Goal: Task Accomplishment & Management: Use online tool/utility

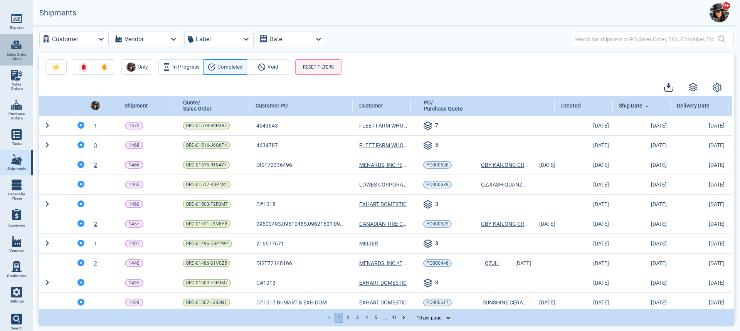
click at [19, 48] on icon at bounding box center [16, 46] width 10 height 6
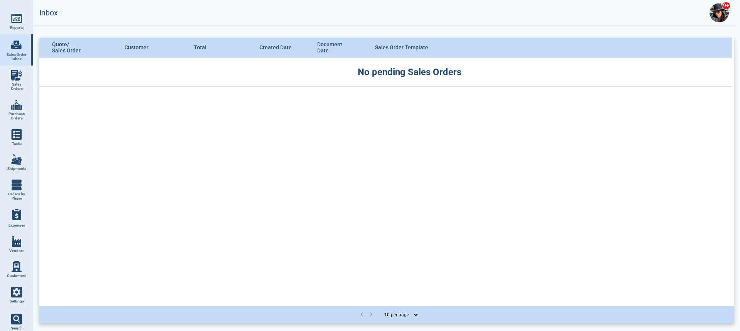
click at [20, 107] on img at bounding box center [16, 104] width 11 height 11
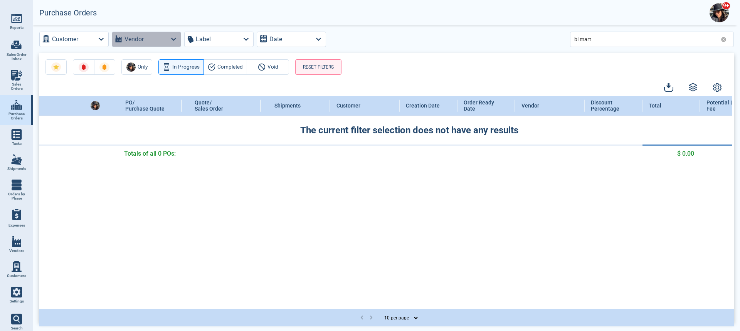
click at [170, 37] on icon "button" at bounding box center [173, 39] width 10 height 10
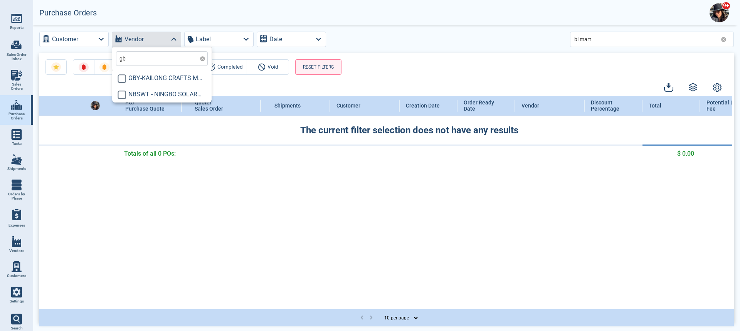
type input "gby"
click at [120, 79] on input "checkbox" at bounding box center [121, 78] width 9 height 9
checkbox input "true"
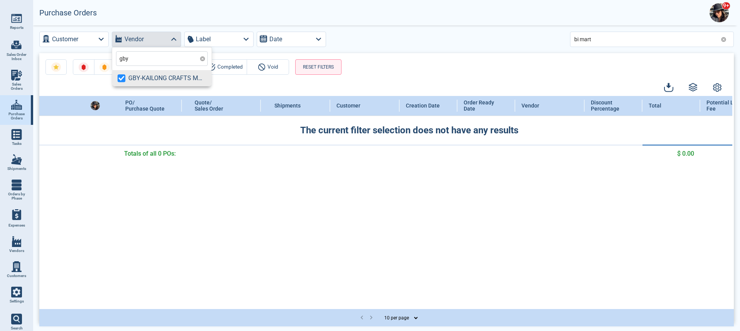
type input "gby"
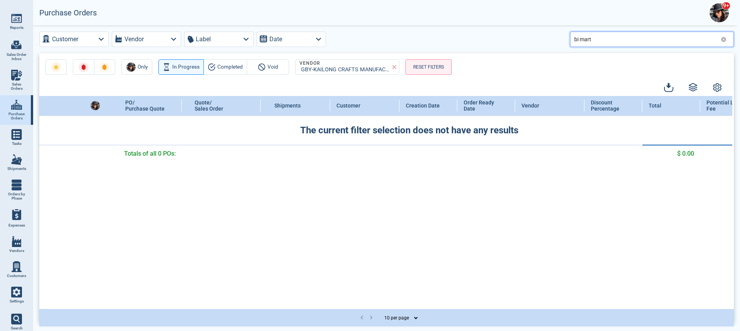
drag, startPoint x: 596, startPoint y: 40, endPoint x: 559, endPoint y: 39, distance: 36.6
click at [559, 39] on div "Customer Vendor Label Date bi mart" at bounding box center [386, 39] width 694 height 15
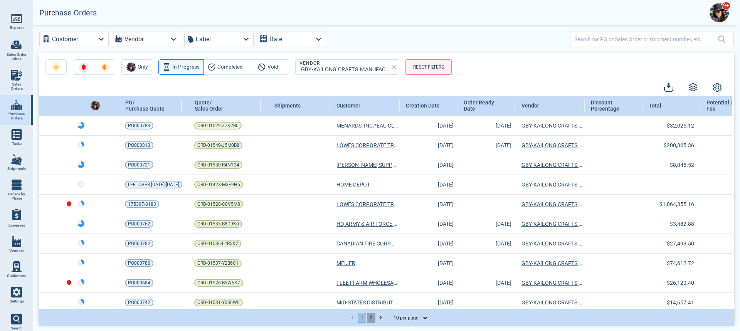
click at [371, 316] on button "2" at bounding box center [371, 318] width 8 height 10
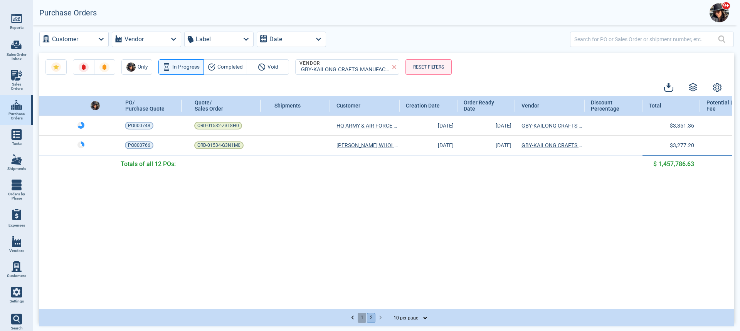
click at [361, 317] on button "1" at bounding box center [361, 318] width 8 height 10
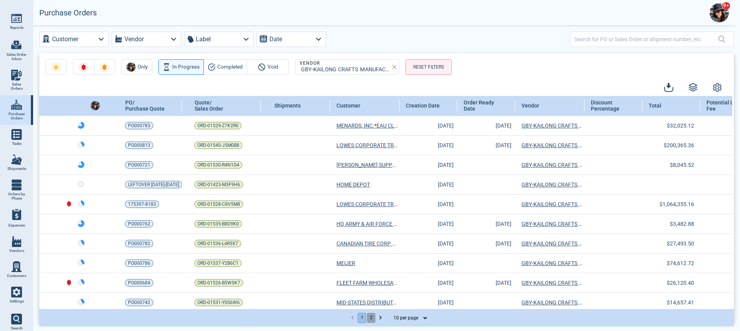
click at [370, 316] on button "2" at bounding box center [371, 318] width 8 height 10
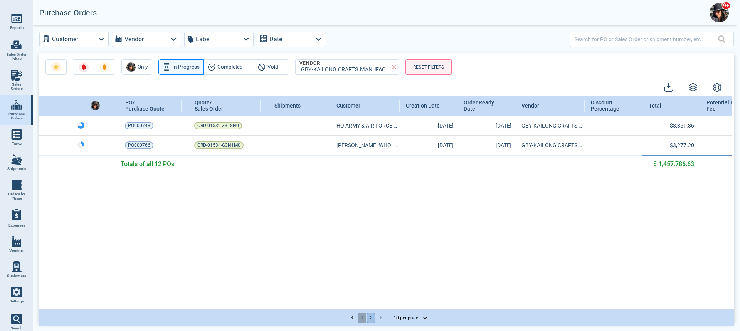
click at [362, 319] on button "1" at bounding box center [361, 318] width 8 height 10
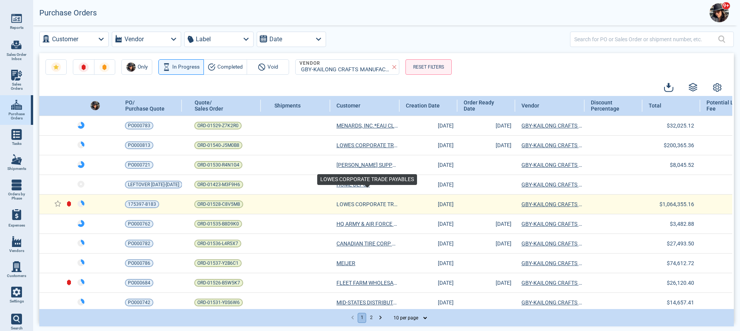
scroll to position [25, 0]
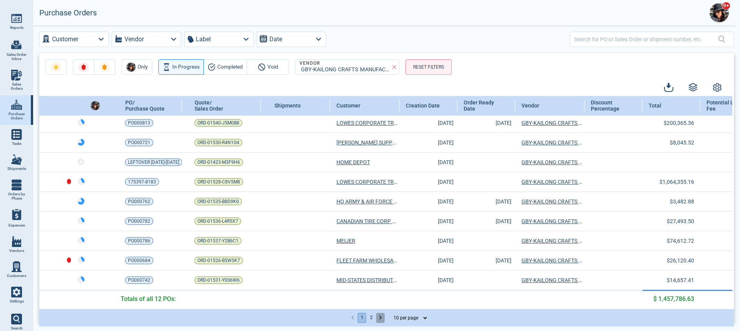
click at [381, 318] on icon "Go to next page" at bounding box center [380, 318] width 8 height 8
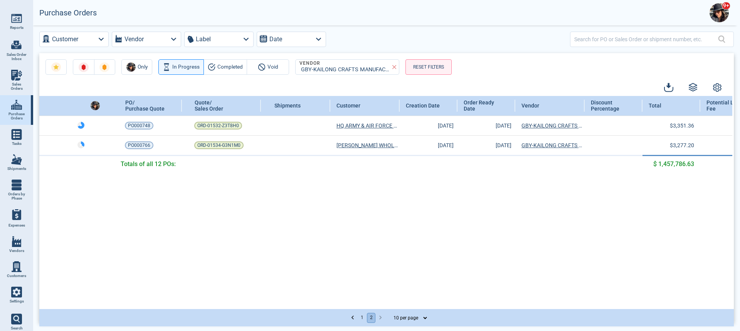
scroll to position [0, 0]
click at [350, 317] on icon "Go to previous page" at bounding box center [353, 318] width 8 height 8
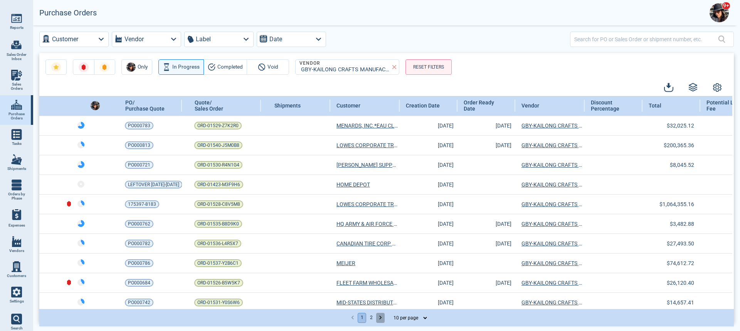
click at [379, 317] on icon "Go to next page" at bounding box center [380, 318] width 8 height 8
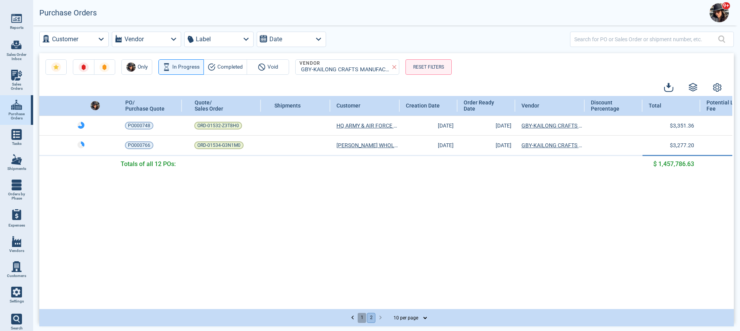
click at [361, 316] on button "1" at bounding box center [361, 318] width 8 height 10
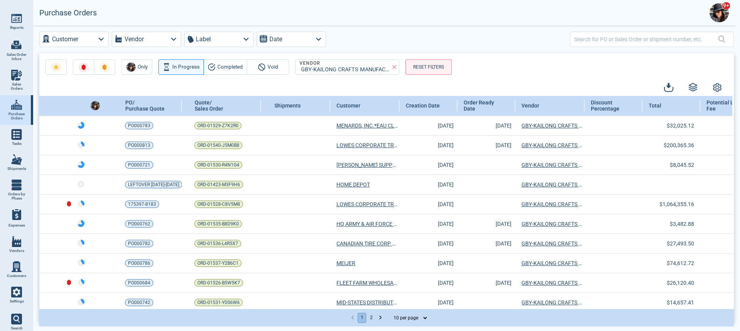
click at [421, 319] on select "10 per page 25 per page 50 per page" at bounding box center [408, 317] width 40 height 9
select select "50"
click at [388, 313] on select "10 per page 25 per page 50 per page" at bounding box center [408, 317] width 40 height 9
click at [664, 87] on icon "button" at bounding box center [668, 89] width 8 height 5
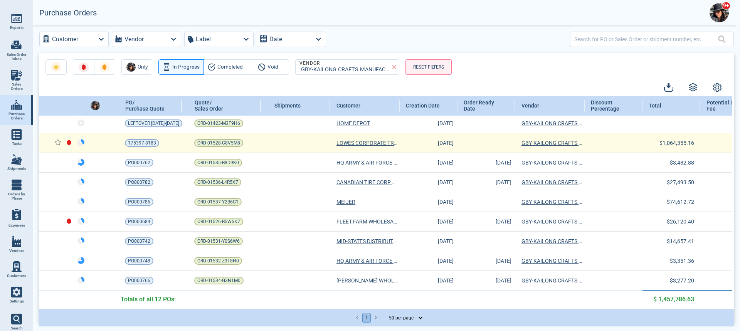
scroll to position [65, 0]
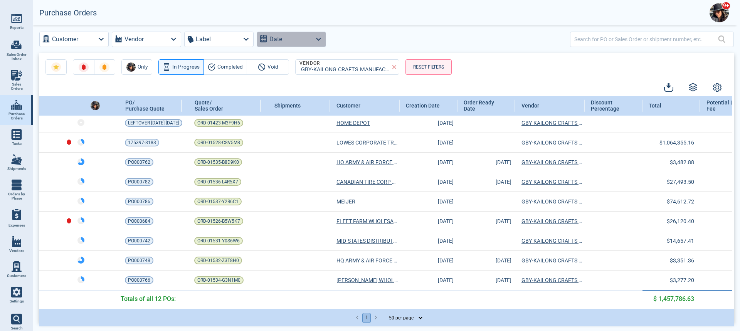
click at [318, 36] on icon "button" at bounding box center [318, 39] width 10 height 10
click at [262, 55] on Date "radio" at bounding box center [264, 55] width 13 height 13
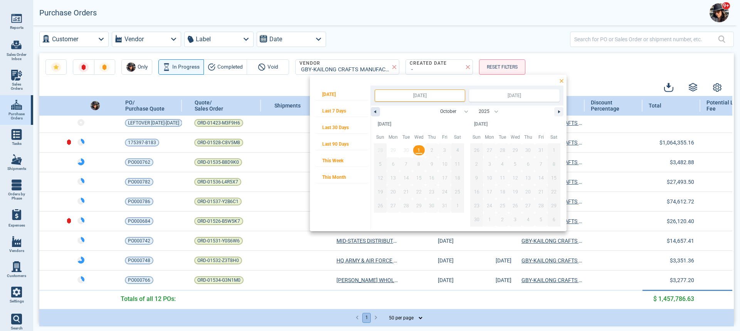
click at [372, 110] on button "button" at bounding box center [375, 111] width 9 height 9
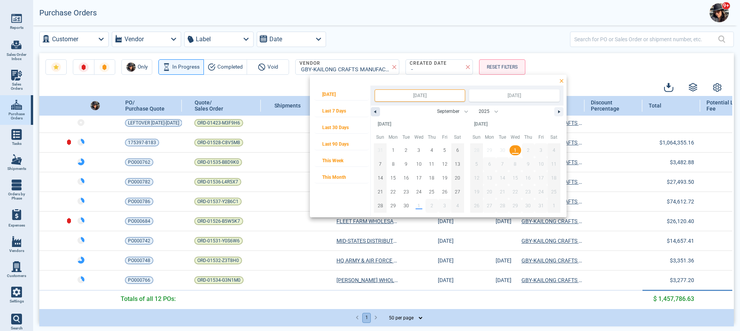
click at [377, 113] on button "button" at bounding box center [375, 111] width 9 height 9
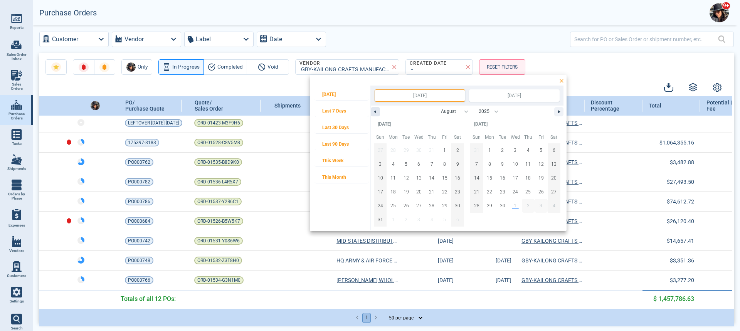
click at [377, 113] on button "button" at bounding box center [375, 111] width 9 height 9
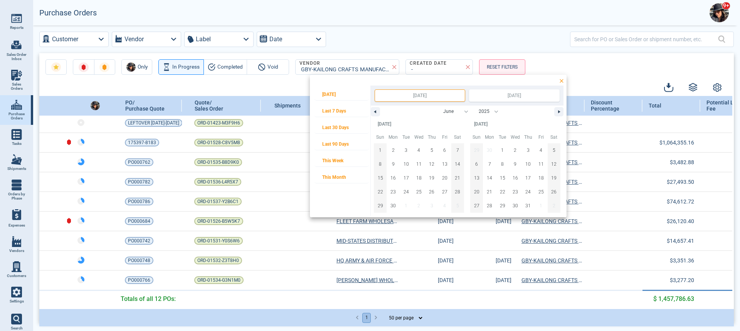
click at [409, 96] on input "[DATE]" at bounding box center [420, 96] width 90 height 12
click at [374, 111] on icon "button" at bounding box center [374, 111] width 4 height 3
click at [374, 112] on icon "button" at bounding box center [374, 111] width 4 height 3
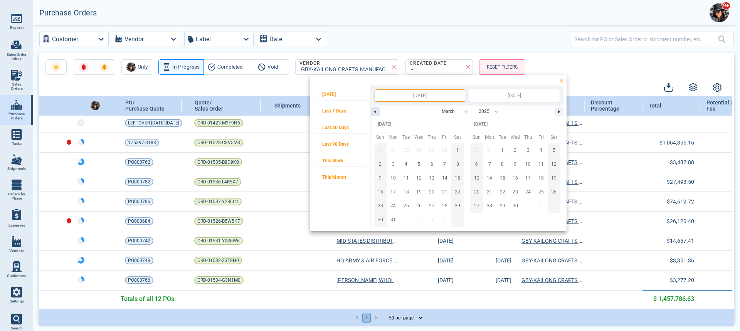
click at [373, 112] on icon "button" at bounding box center [374, 111] width 4 height 3
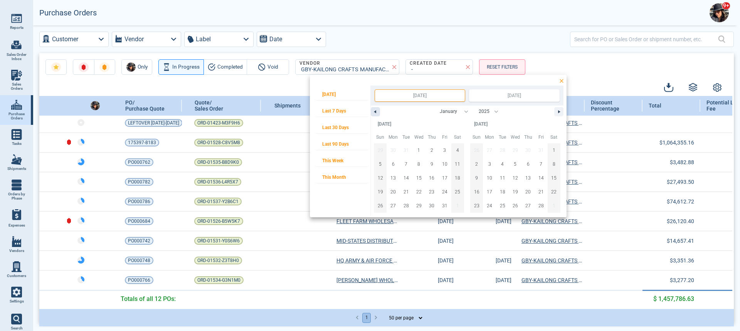
click at [373, 112] on icon "button" at bounding box center [374, 111] width 4 height 3
select select "11"
select select "2024"
click at [373, 112] on icon "button" at bounding box center [374, 111] width 4 height 3
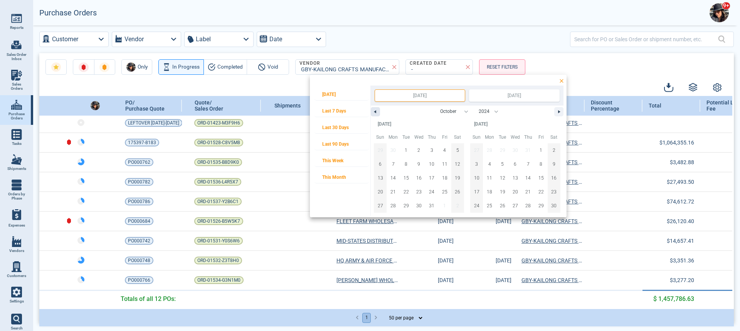
click at [373, 112] on icon "button" at bounding box center [374, 111] width 4 height 3
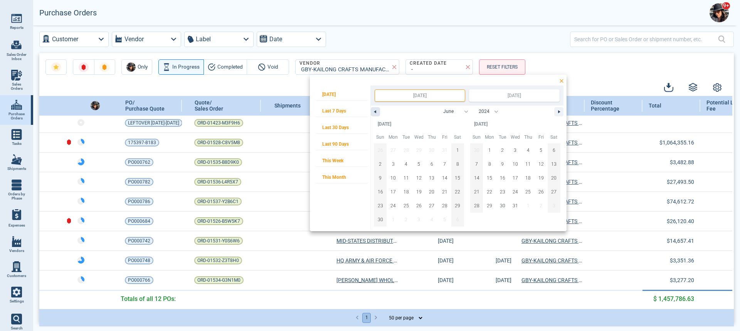
click at [373, 112] on icon "button" at bounding box center [374, 111] width 4 height 3
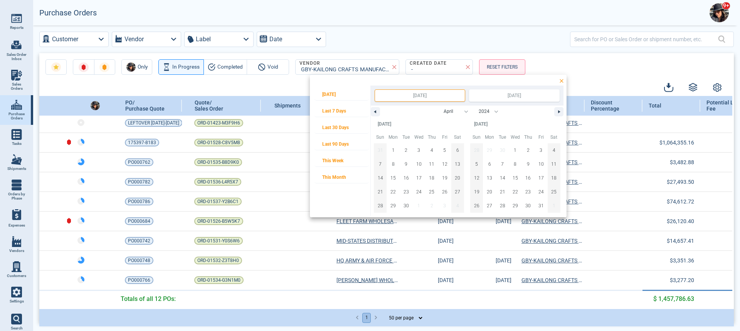
click at [403, 96] on input "[DATE]" at bounding box center [420, 96] width 90 height 12
click at [376, 109] on button "button" at bounding box center [375, 111] width 9 height 9
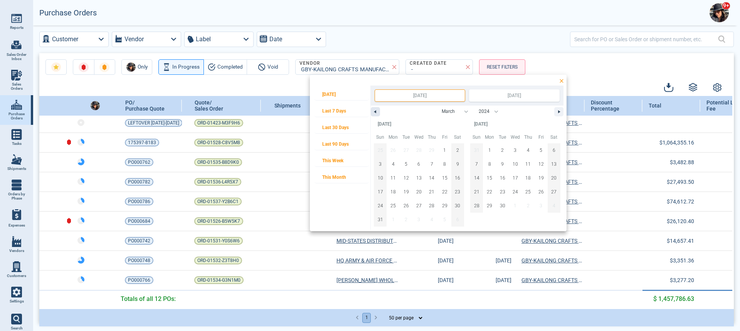
click at [376, 110] on button "button" at bounding box center [375, 111] width 9 height 9
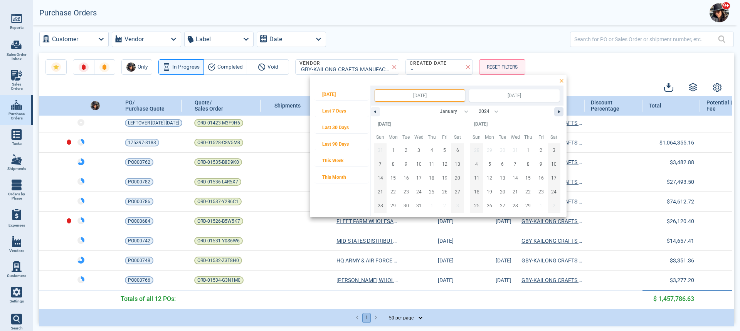
click at [560, 109] on button "button" at bounding box center [558, 111] width 9 height 9
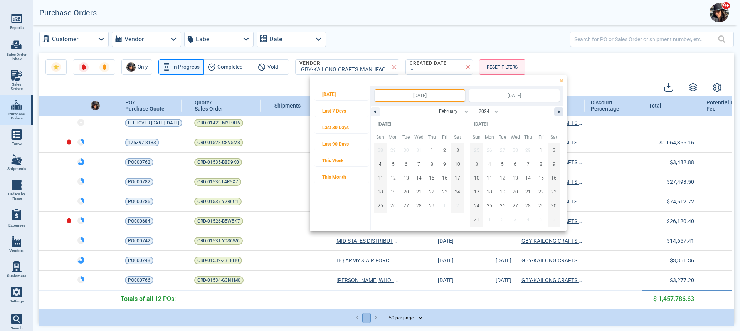
click at [560, 109] on button "button" at bounding box center [558, 111] width 9 height 9
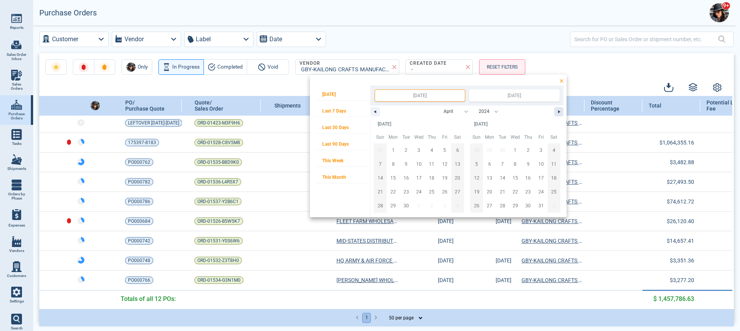
click at [560, 109] on button "button" at bounding box center [558, 111] width 9 height 9
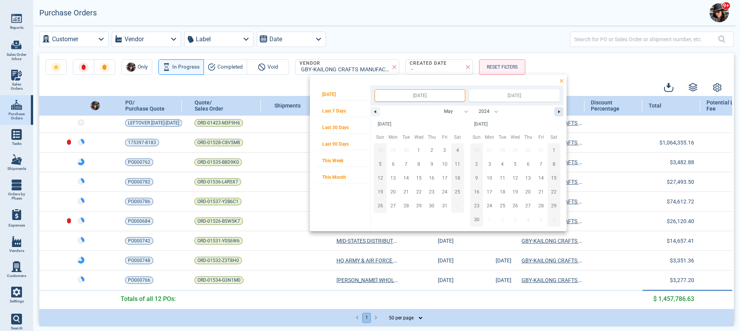
click at [560, 109] on button "button" at bounding box center [558, 111] width 9 height 9
click at [375, 112] on icon "button" at bounding box center [374, 111] width 4 height 3
click at [374, 111] on icon "button" at bounding box center [374, 111] width 4 height 3
select select "3"
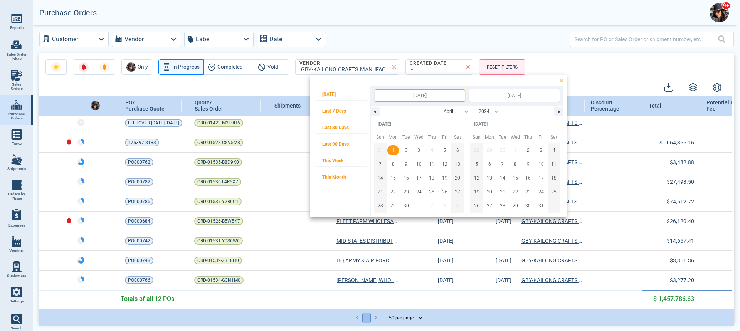
click at [394, 149] on span "1" at bounding box center [392, 150] width 13 height 10
type input "[DATE]"
click at [559, 112] on icon "button" at bounding box center [560, 111] width 4 height 3
select select "4"
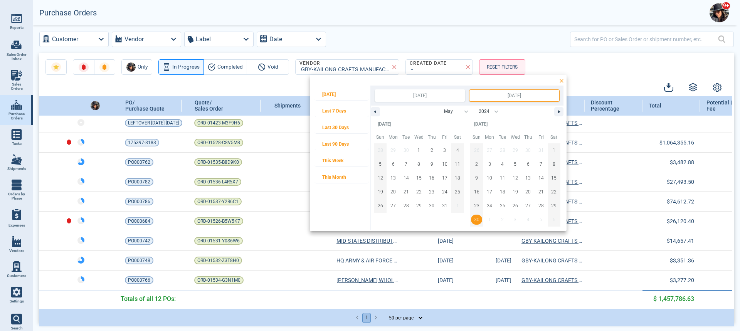
type input "[DATE]"
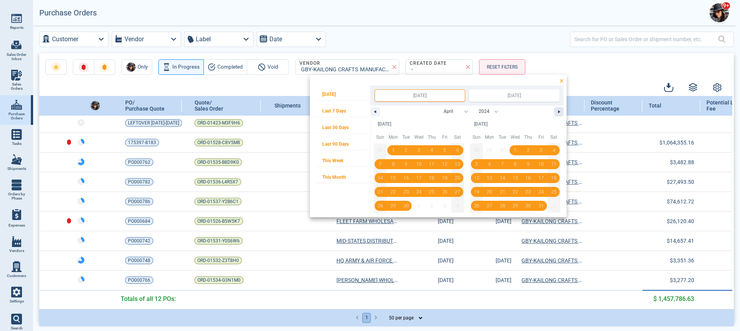
click at [558, 111] on button "button" at bounding box center [558, 111] width 9 height 9
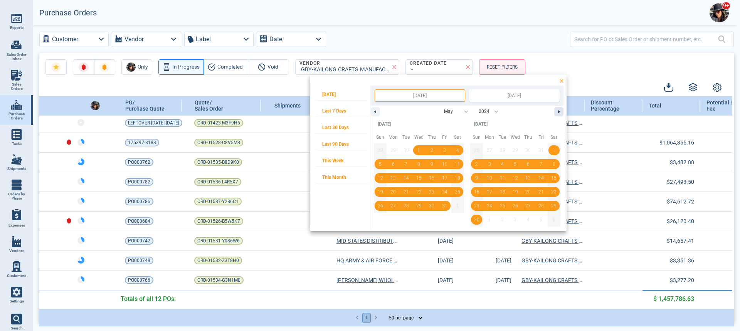
click at [558, 112] on icon "button" at bounding box center [560, 111] width 4 height 3
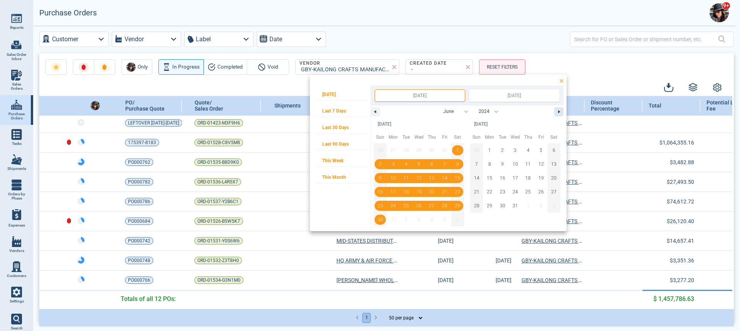
click at [559, 112] on icon "button" at bounding box center [560, 111] width 4 height 3
select select "6"
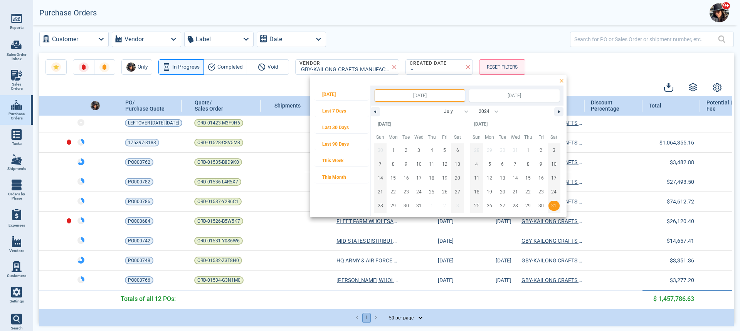
click at [555, 205] on span "31" at bounding box center [553, 206] width 5 height 14
type input "[DATE]"
click at [375, 111] on icon "button" at bounding box center [374, 111] width 4 height 3
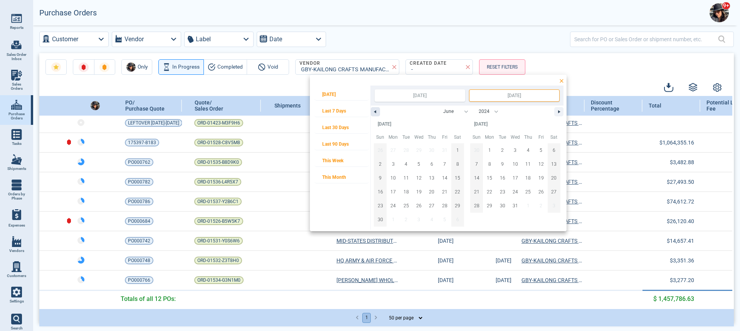
click at [375, 111] on icon "button" at bounding box center [374, 111] width 4 height 3
click at [374, 112] on icon "button" at bounding box center [374, 111] width 4 height 3
select select "3"
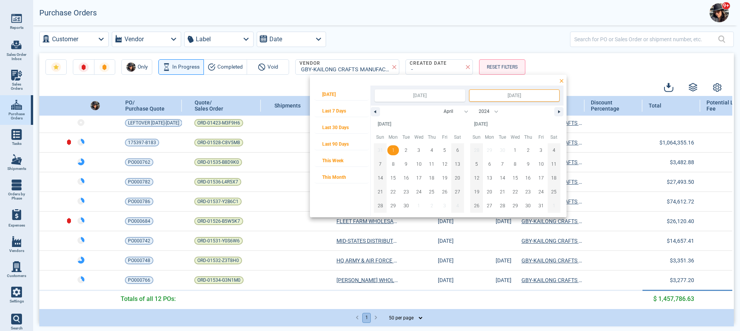
click at [394, 148] on span "1" at bounding box center [392, 150] width 13 height 10
type input "[DATE]"
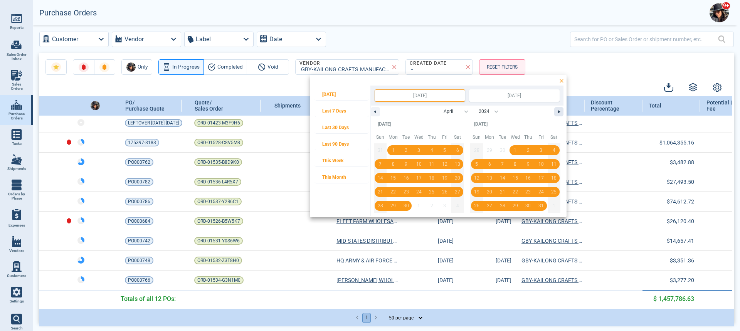
click at [558, 112] on icon "button" at bounding box center [560, 111] width 4 height 3
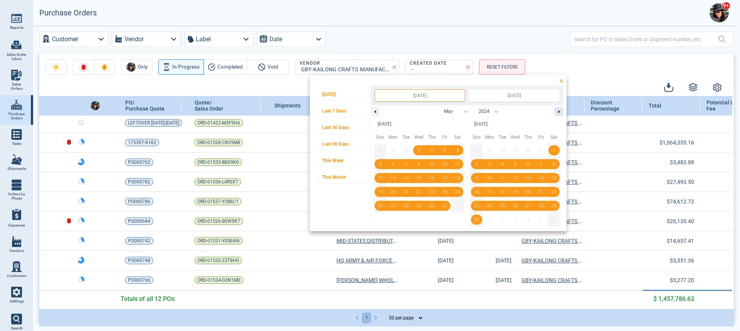
click at [558, 112] on icon "button" at bounding box center [560, 111] width 4 height 3
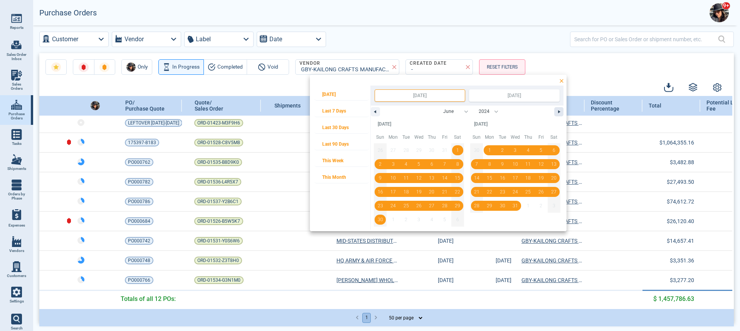
click at [558, 112] on icon "button" at bounding box center [560, 111] width 4 height 3
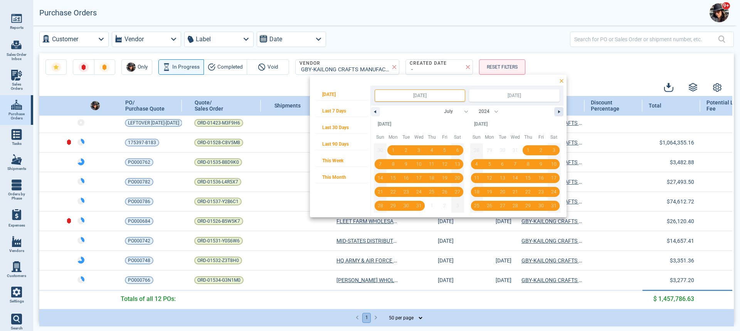
click at [558, 111] on icon "button" at bounding box center [560, 111] width 4 height 3
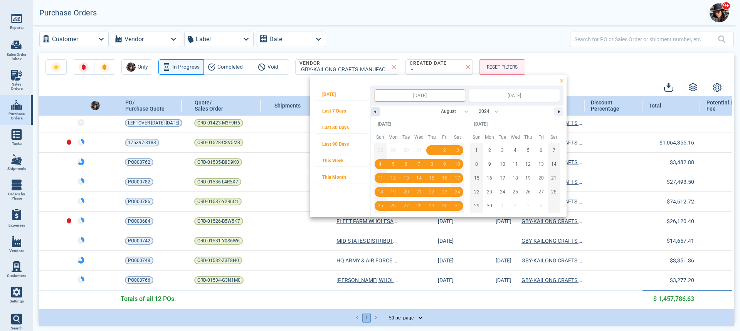
click at [374, 111] on icon "button" at bounding box center [374, 111] width 4 height 3
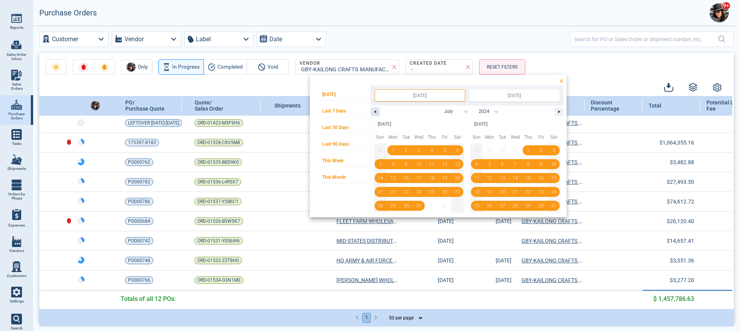
click at [374, 111] on icon "button" at bounding box center [374, 111] width 4 height 3
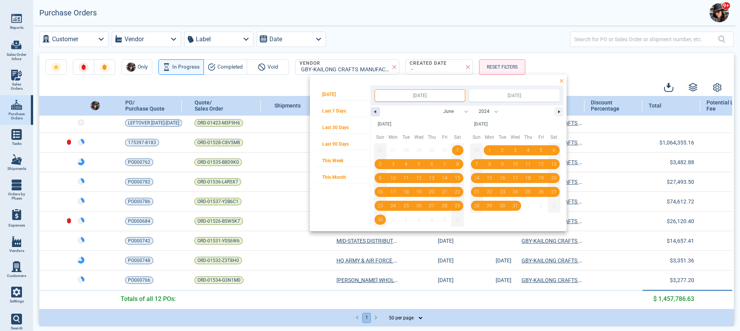
click at [374, 110] on icon "button" at bounding box center [374, 111] width 4 height 3
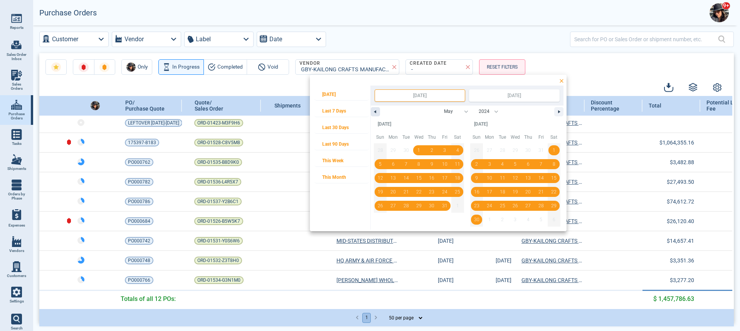
click at [374, 110] on icon "button" at bounding box center [374, 111] width 4 height 3
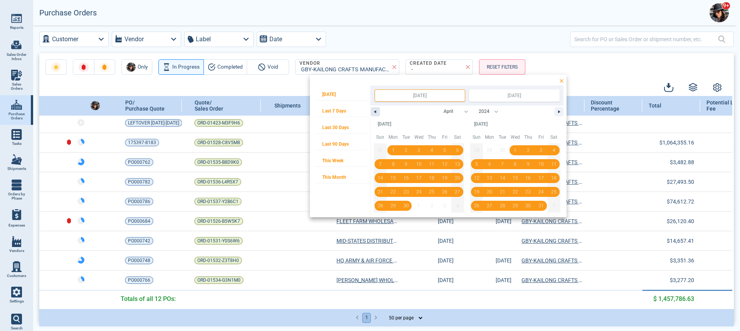
click at [374, 111] on icon "button" at bounding box center [374, 111] width 4 height 3
select select "2"
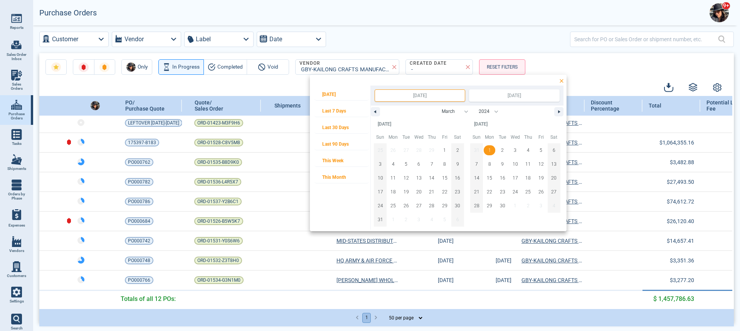
click at [487, 149] on span "1" at bounding box center [489, 150] width 13 height 10
type input "[DATE]"
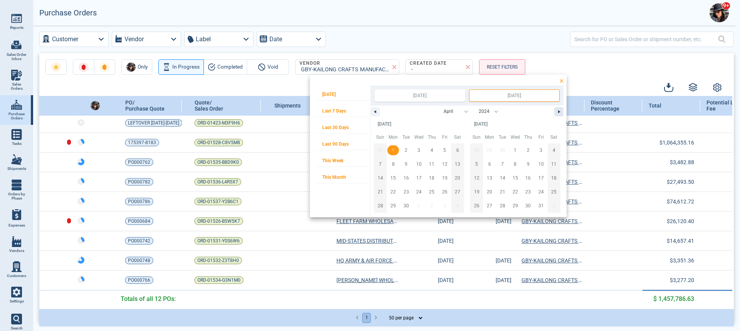
click at [559, 110] on icon "button" at bounding box center [560, 111] width 4 height 3
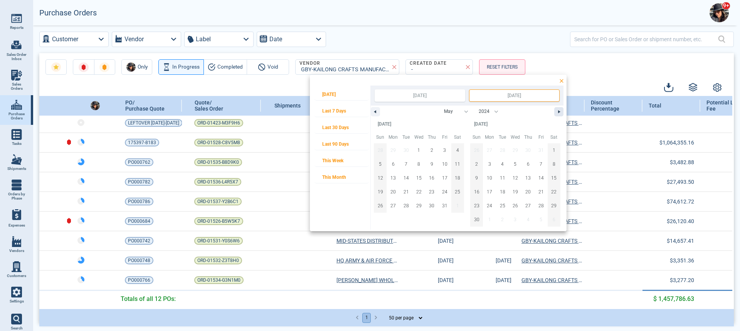
click at [559, 110] on icon "button" at bounding box center [560, 111] width 4 height 3
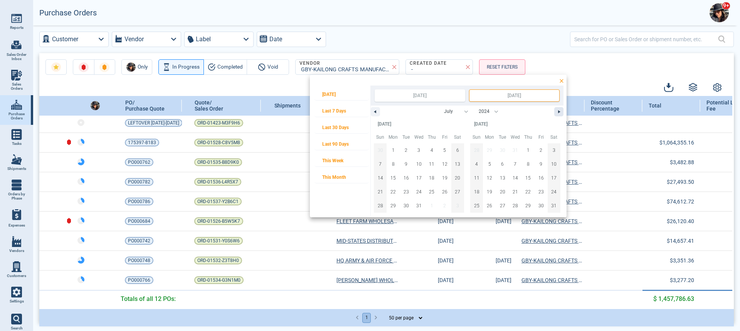
click at [559, 109] on button "button" at bounding box center [558, 111] width 9 height 9
select select "7"
click at [490, 206] on span "30" at bounding box center [489, 206] width 5 height 14
type input "[DATE]"
select select "3"
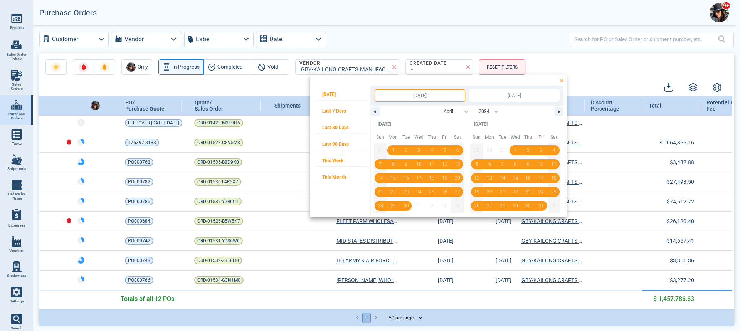
click at [500, 69] on div at bounding box center [370, 165] width 740 height 331
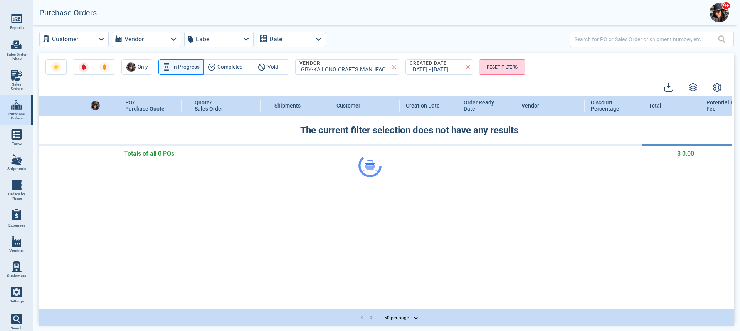
scroll to position [0, 0]
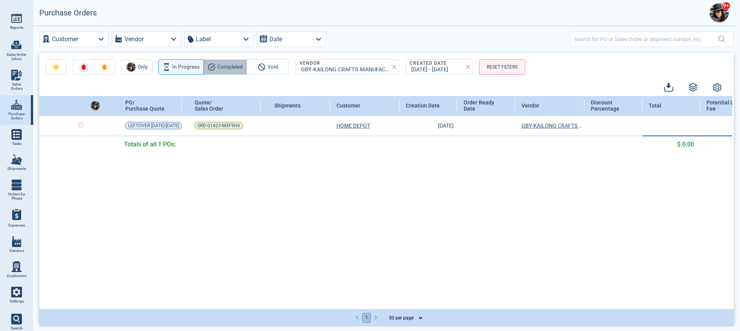
click at [228, 64] on span "Completed" at bounding box center [229, 66] width 25 height 9
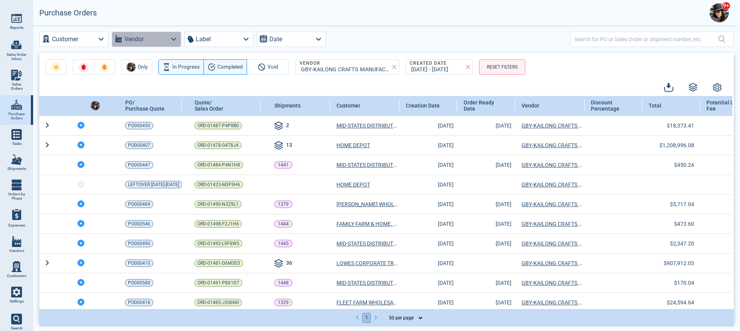
click at [174, 38] on icon "button" at bounding box center [173, 39] width 10 height 10
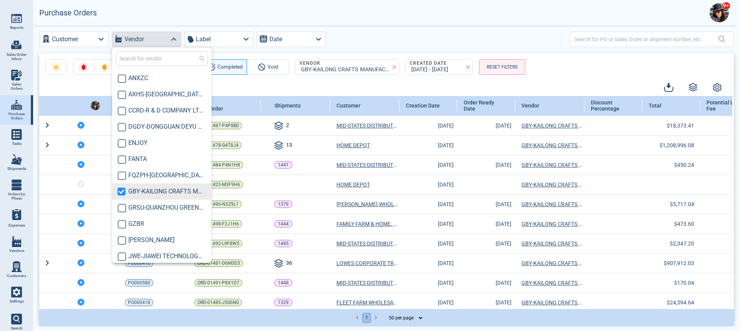
click at [374, 36] on div "Customer Vendor Label Date" at bounding box center [386, 39] width 694 height 15
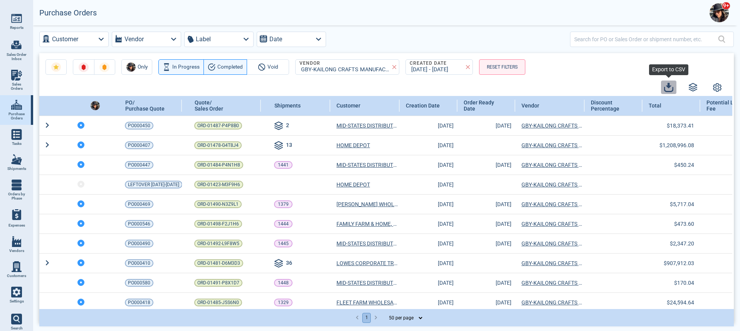
click at [667, 89] on icon "button" at bounding box center [668, 87] width 9 height 9
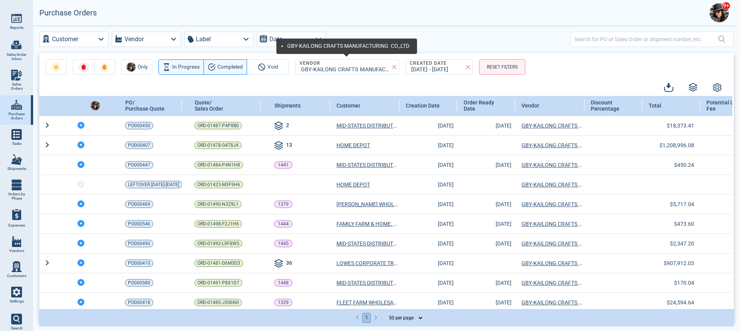
click at [393, 67] on icon at bounding box center [394, 67] width 4 height 4
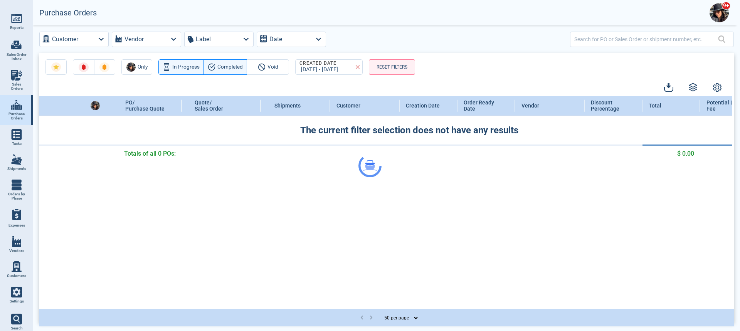
click at [355, 66] on div at bounding box center [370, 165] width 740 height 331
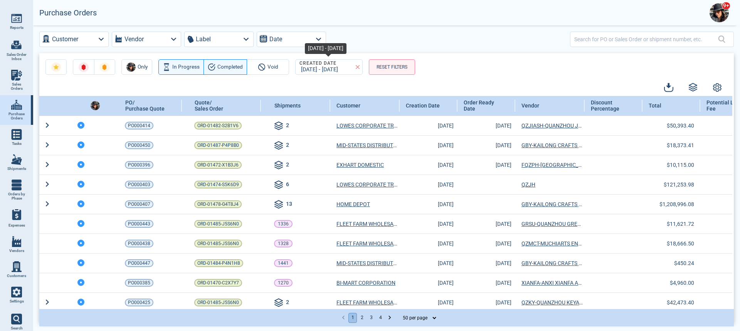
click at [357, 67] on icon at bounding box center [357, 67] width 7 height 7
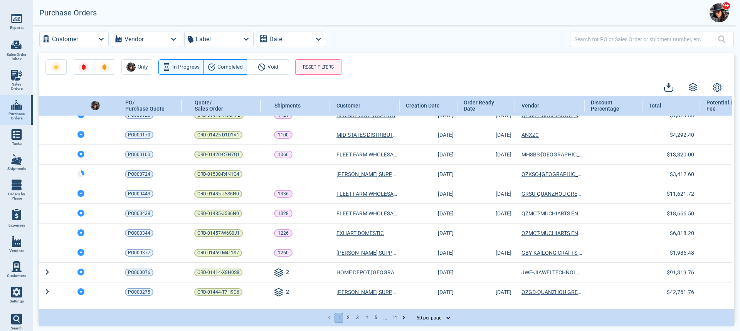
scroll to position [349, 0]
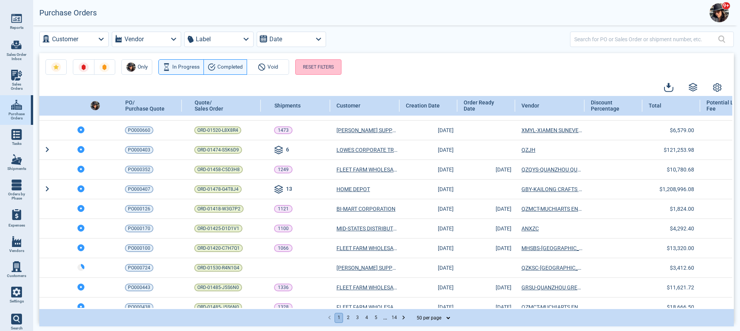
click at [312, 67] on button "RESET FILTERS" at bounding box center [318, 66] width 46 height 15
drag, startPoint x: 312, startPoint y: 66, endPoint x: 307, endPoint y: 67, distance: 5.1
click at [314, 66] on button "RESET FILTERS" at bounding box center [318, 66] width 46 height 15
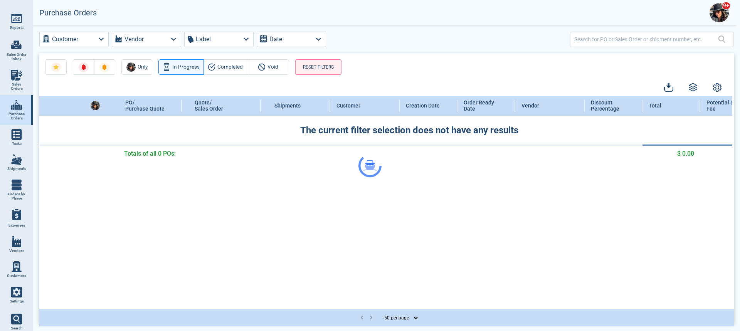
scroll to position [0, 0]
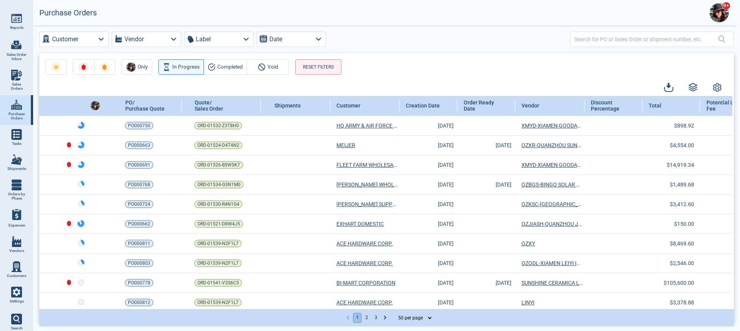
click at [430, 317] on select "10 per page 25 per page 50 per page" at bounding box center [413, 317] width 40 height 9
click at [393, 313] on select "10 per page 25 per page 50 per page" at bounding box center [413, 317] width 40 height 9
